Goal: Find specific page/section: Find specific page/section

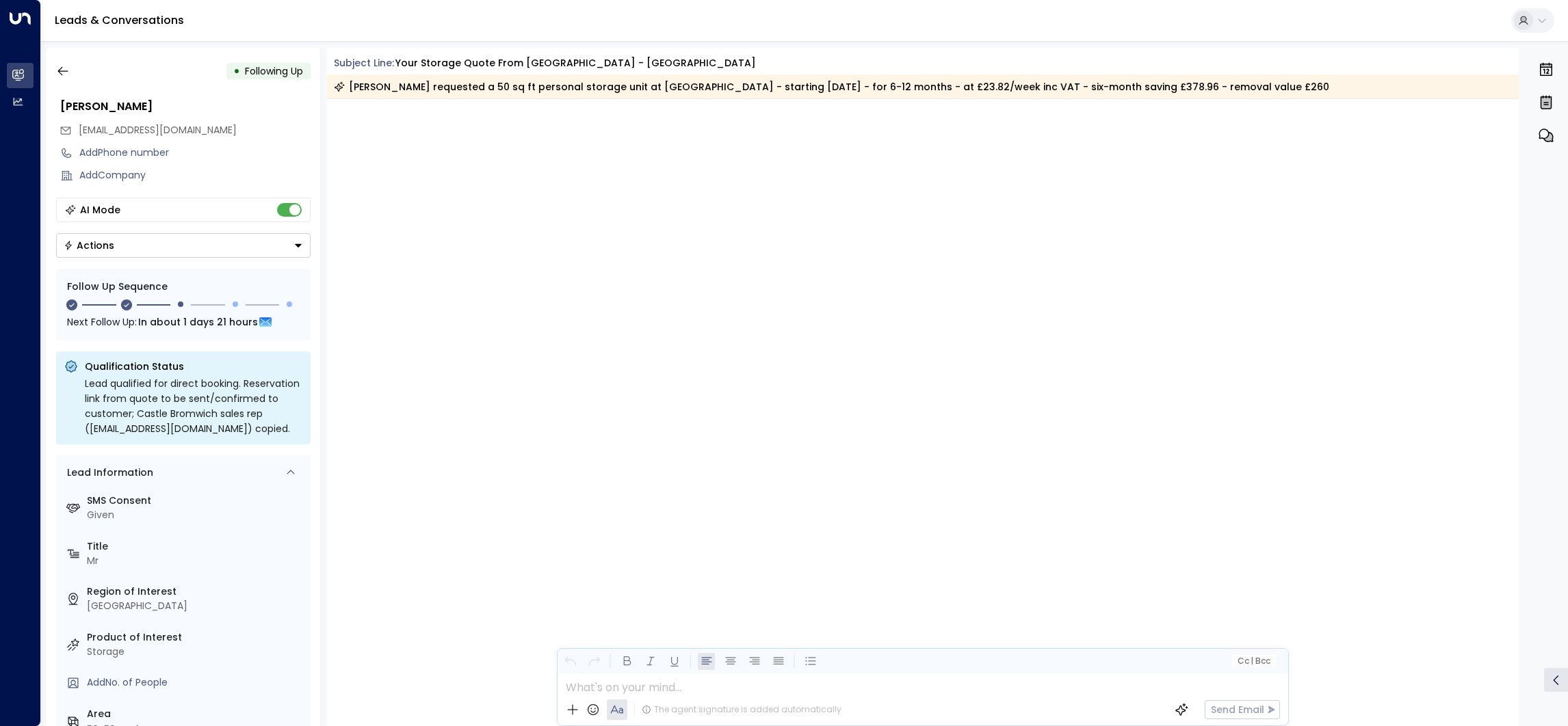
scroll to position [1158, 0]
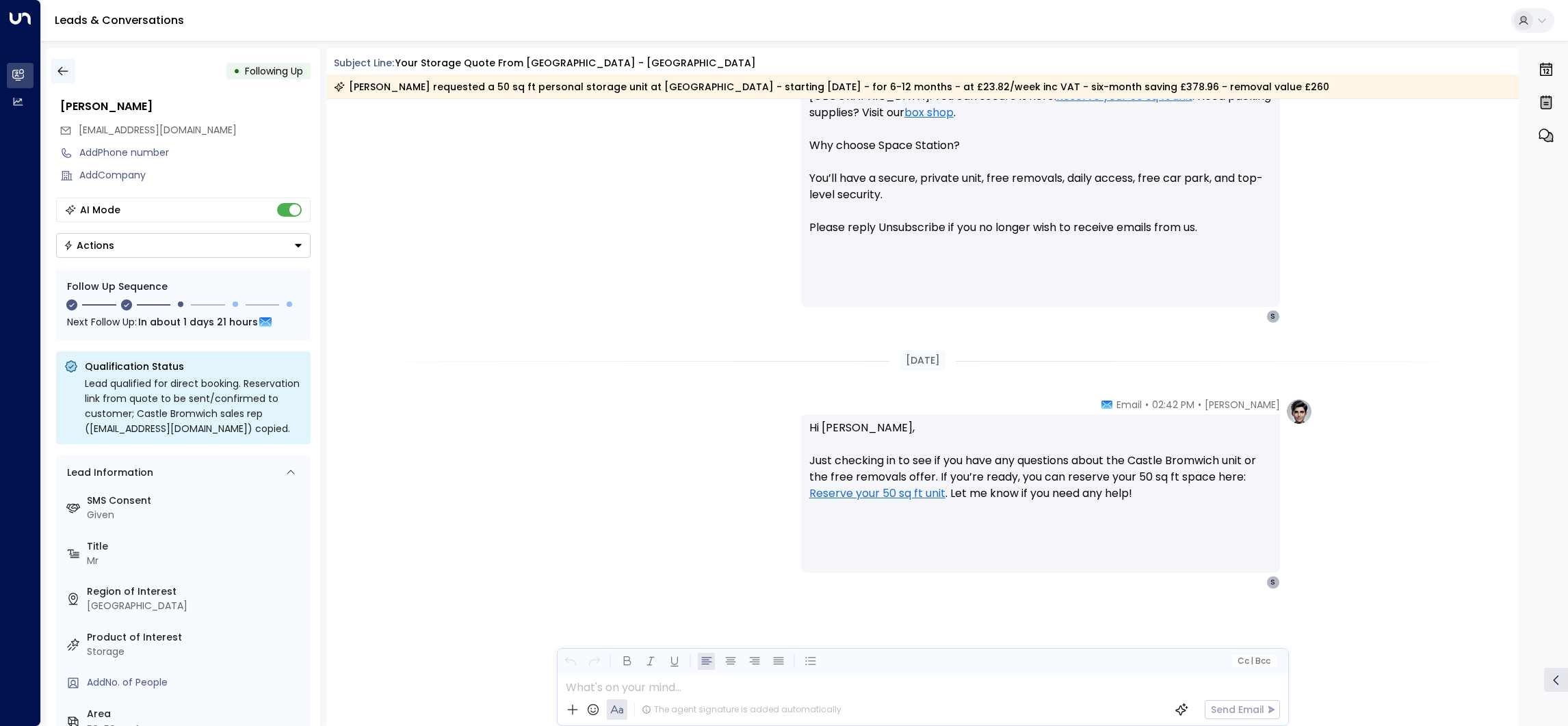
click at [69, 71] on button "button" at bounding box center [63, 71] width 25 height 25
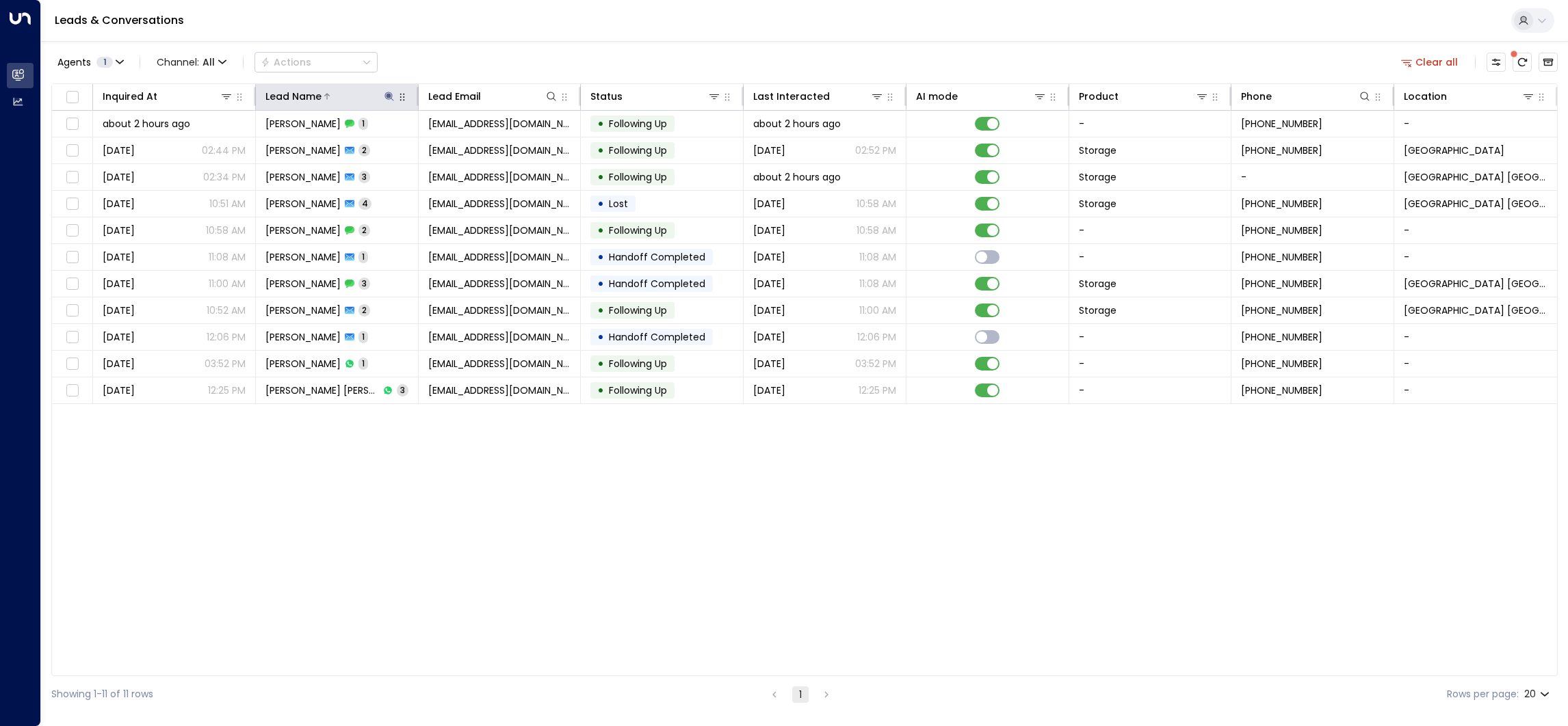
click at [392, 95] on icon at bounding box center [389, 96] width 11 height 11
type input "*"
type input "****"
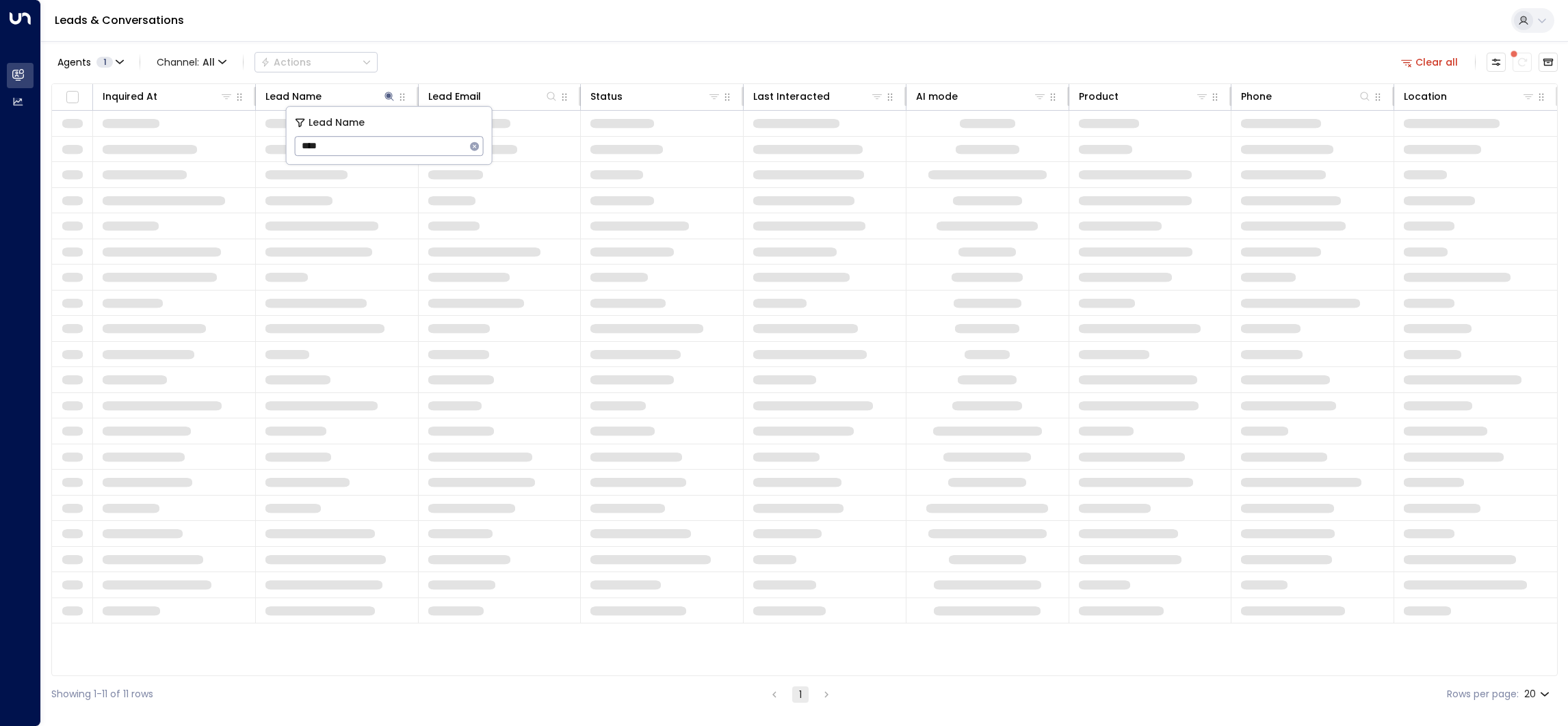
click at [444, 59] on div "Agents 1 Channel: All Actions Clear all" at bounding box center [804, 62] width 1507 height 29
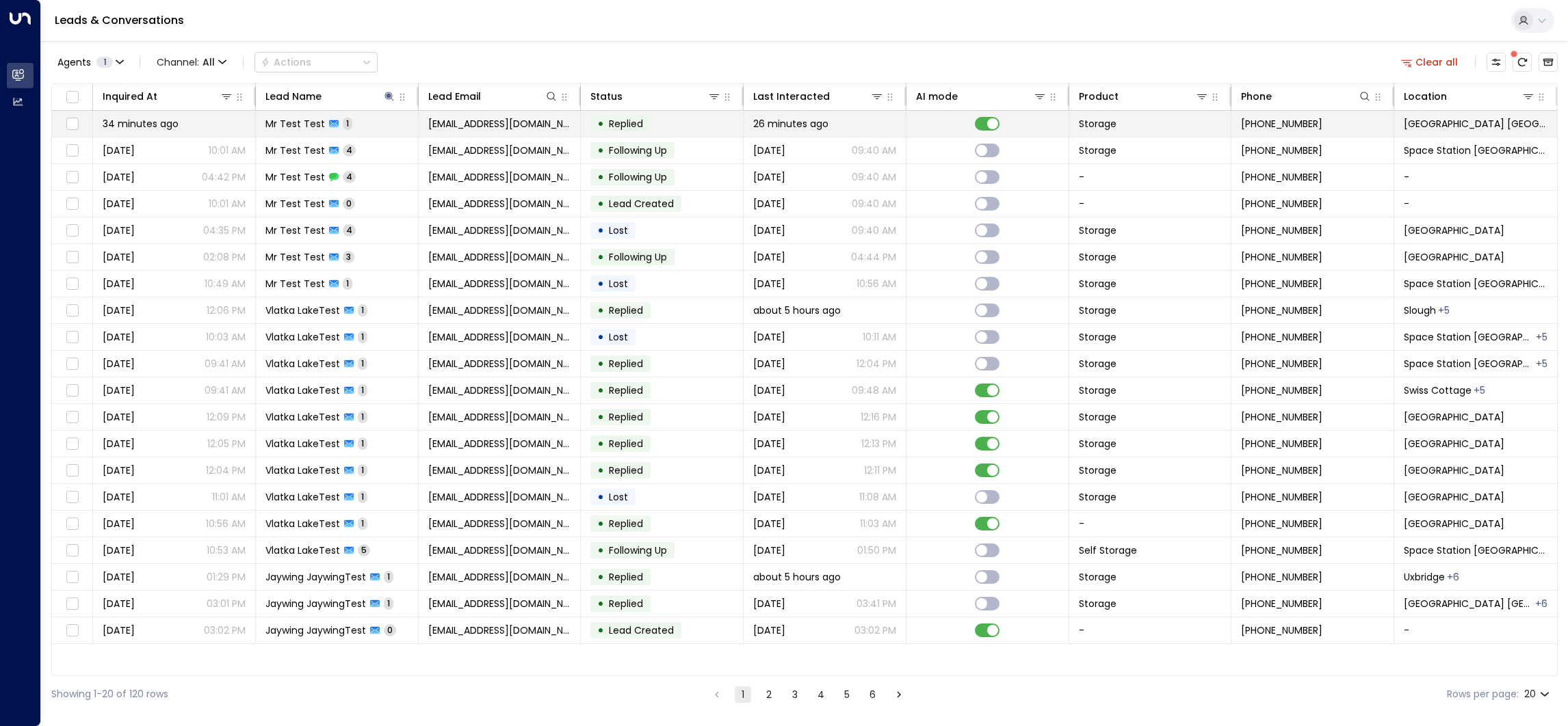
click at [1003, 129] on td at bounding box center [988, 124] width 163 height 26
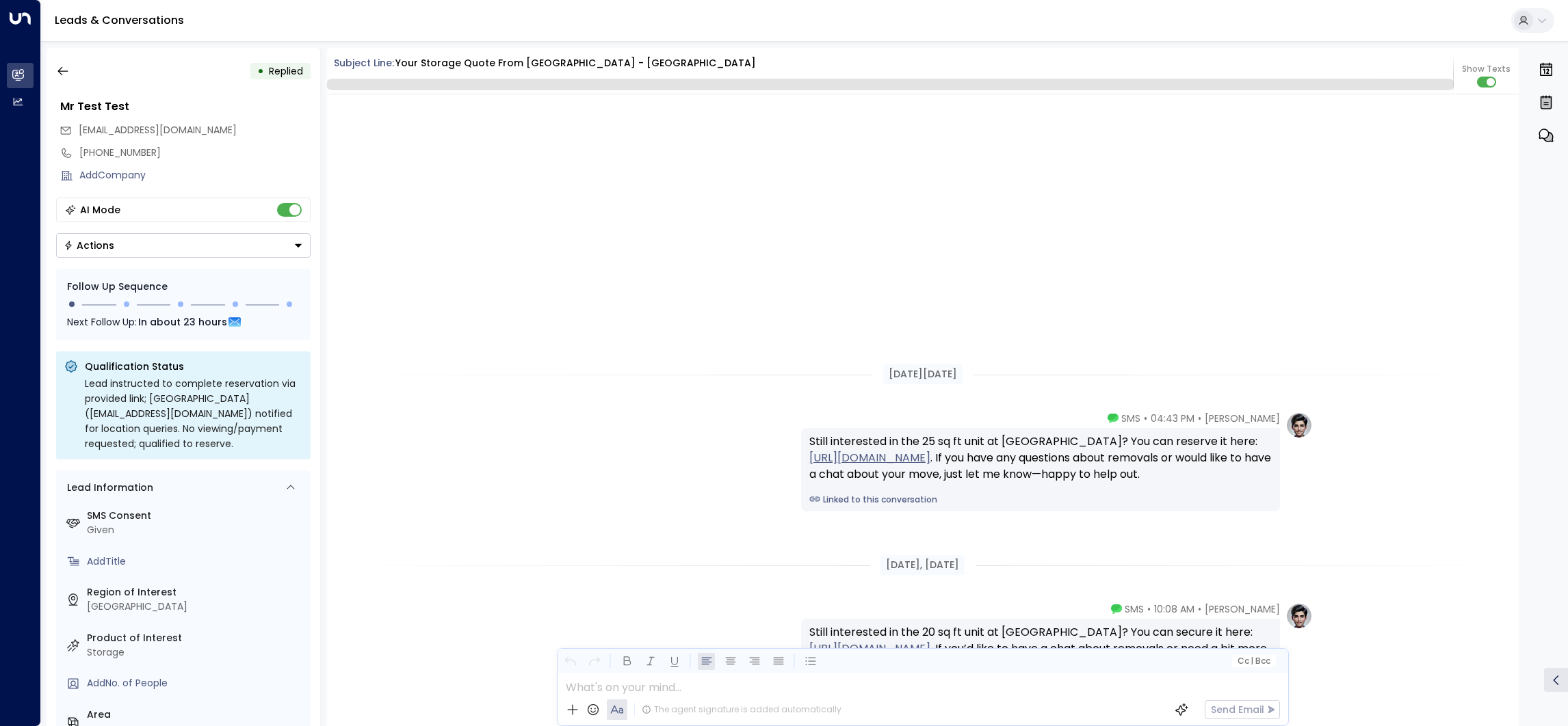
scroll to position [179, 0]
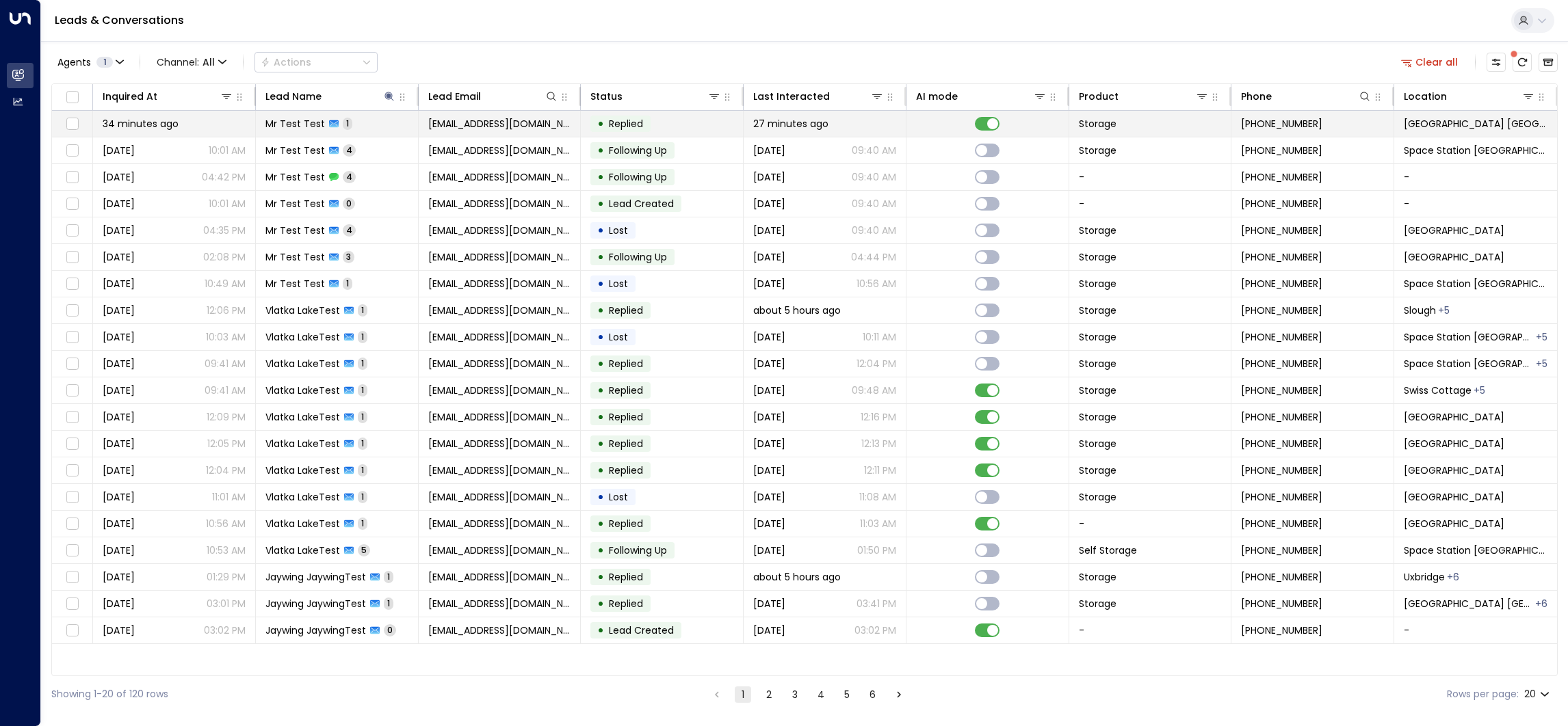
click at [1010, 129] on td at bounding box center [988, 124] width 163 height 26
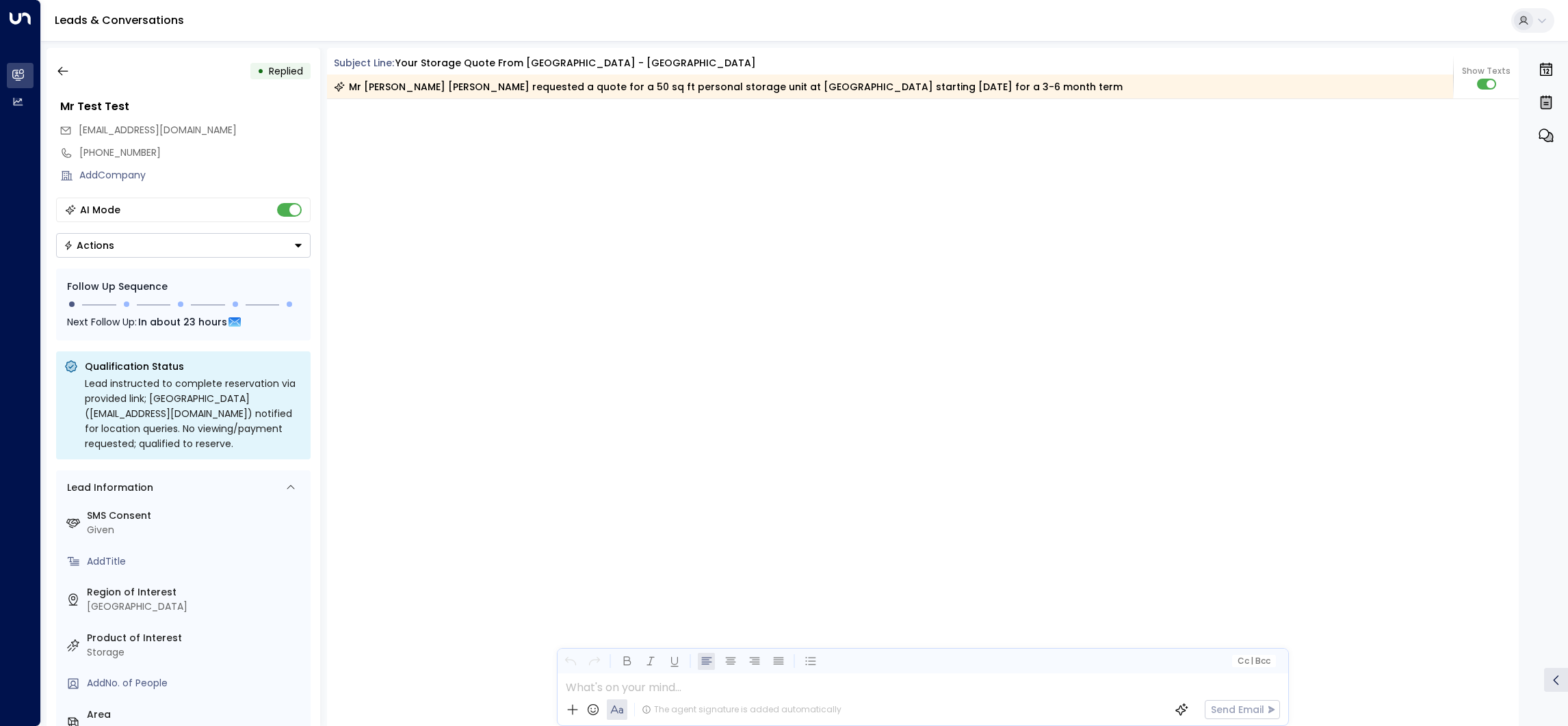
scroll to position [980, 0]
